Goal: Navigation & Orientation: Go to known website

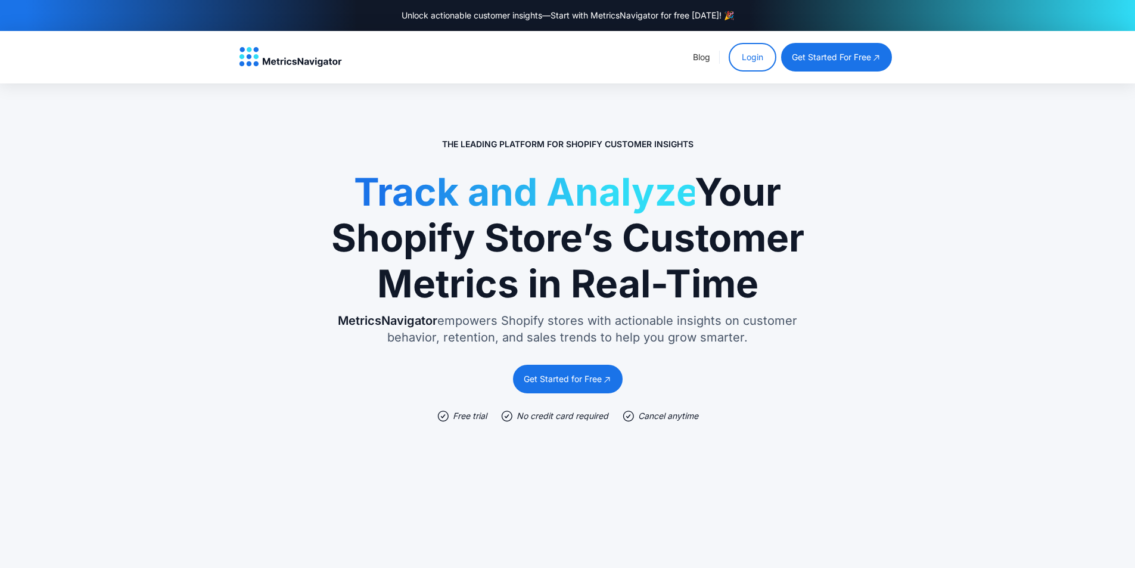
scroll to position [2234, 0]
